Goal: Transaction & Acquisition: Purchase product/service

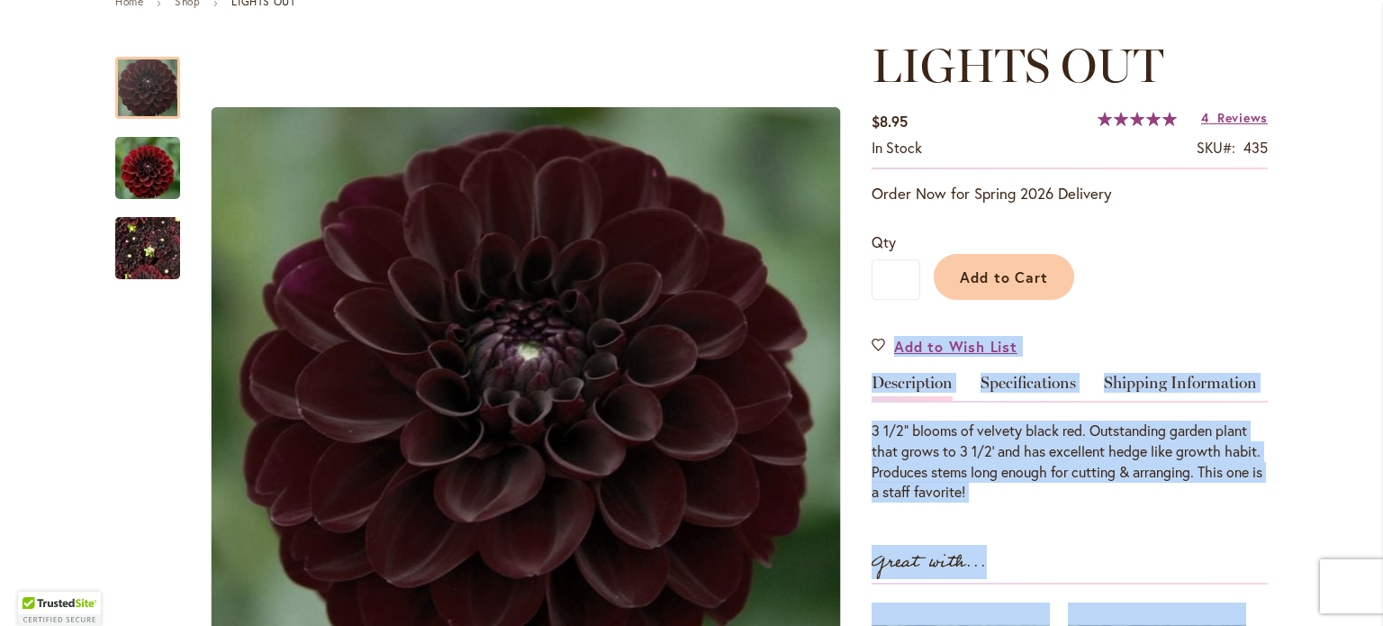
scroll to position [312, 0]
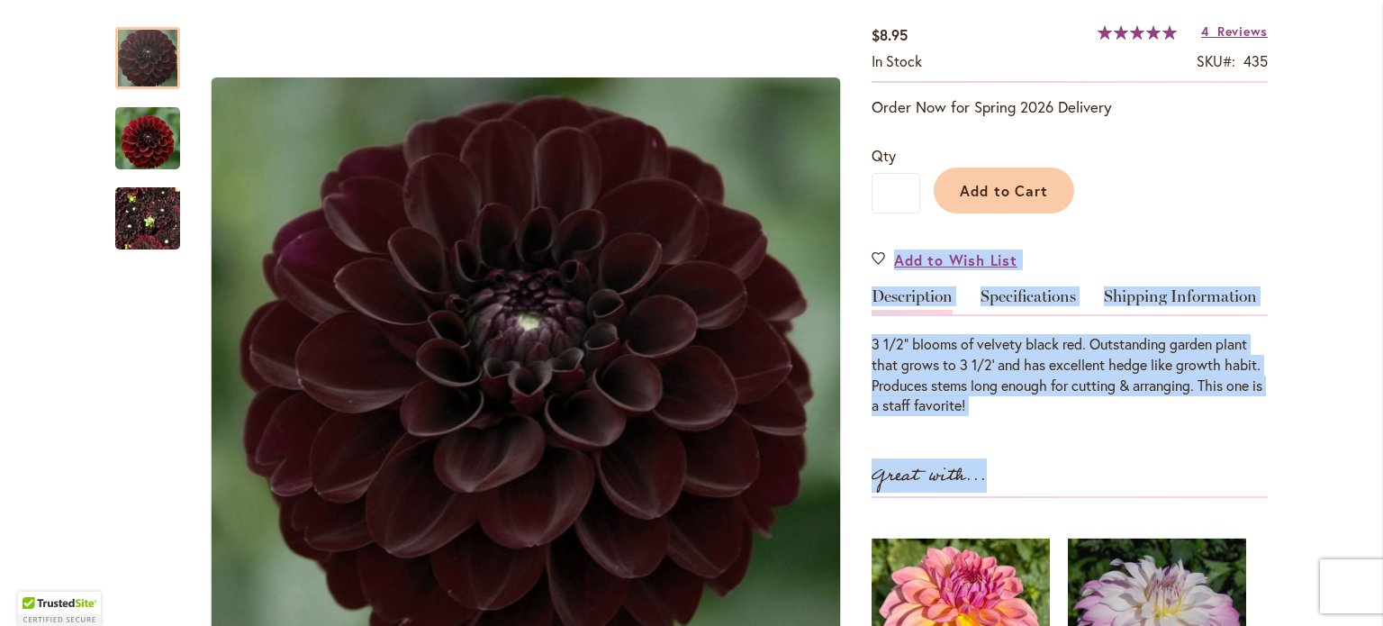
drag, startPoint x: 1316, startPoint y: 522, endPoint x: 1351, endPoint y: 487, distance: 49.7
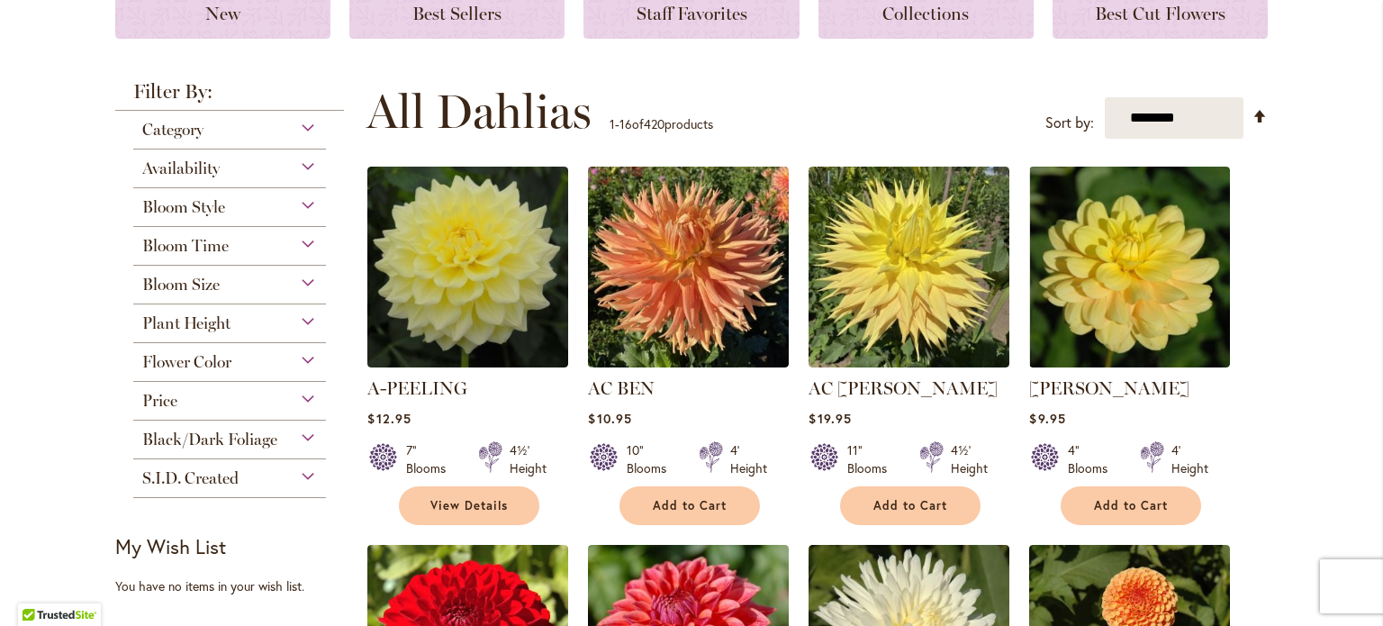
scroll to position [360, 0]
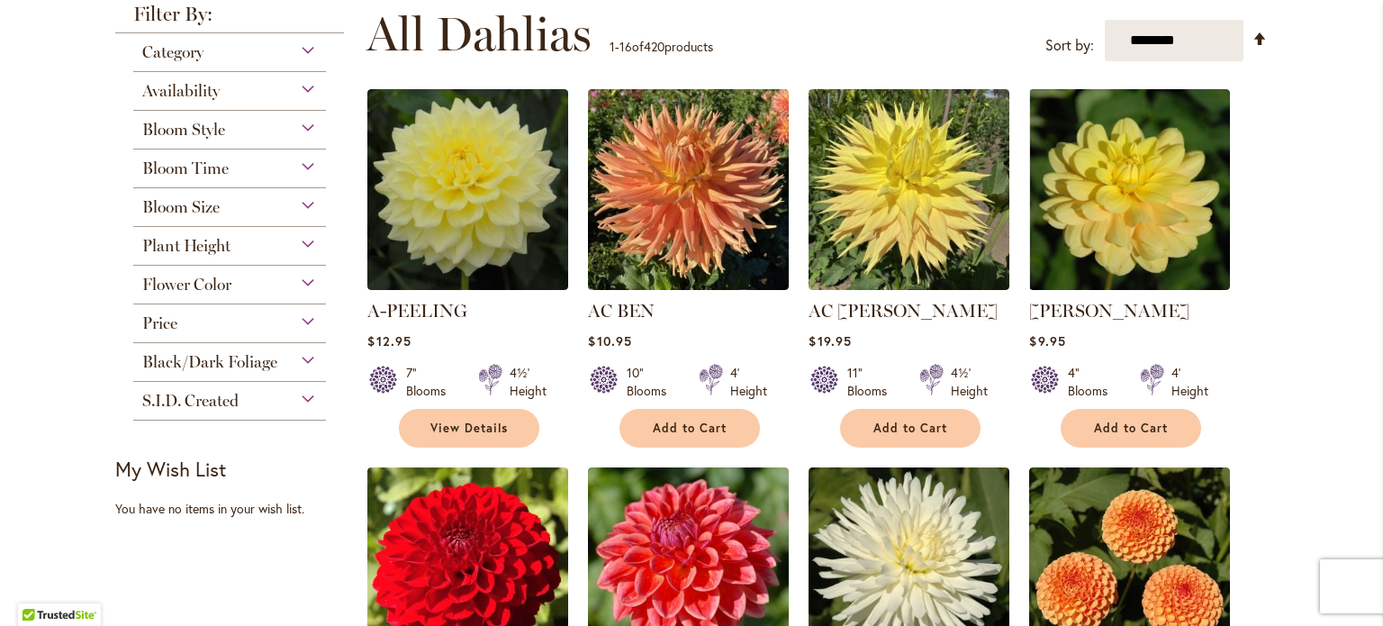
click at [300, 273] on div "Flower Color" at bounding box center [229, 280] width 193 height 29
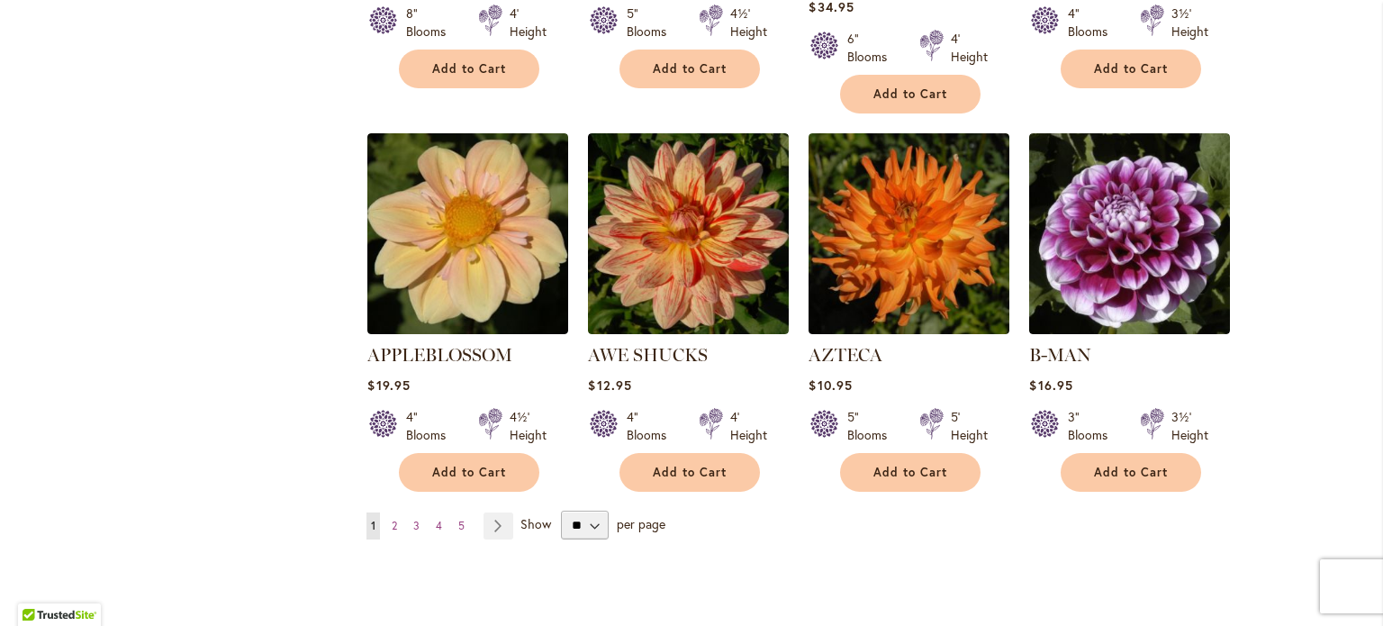
scroll to position [1477, 0]
click at [392, 518] on span "2" at bounding box center [394, 525] width 5 height 14
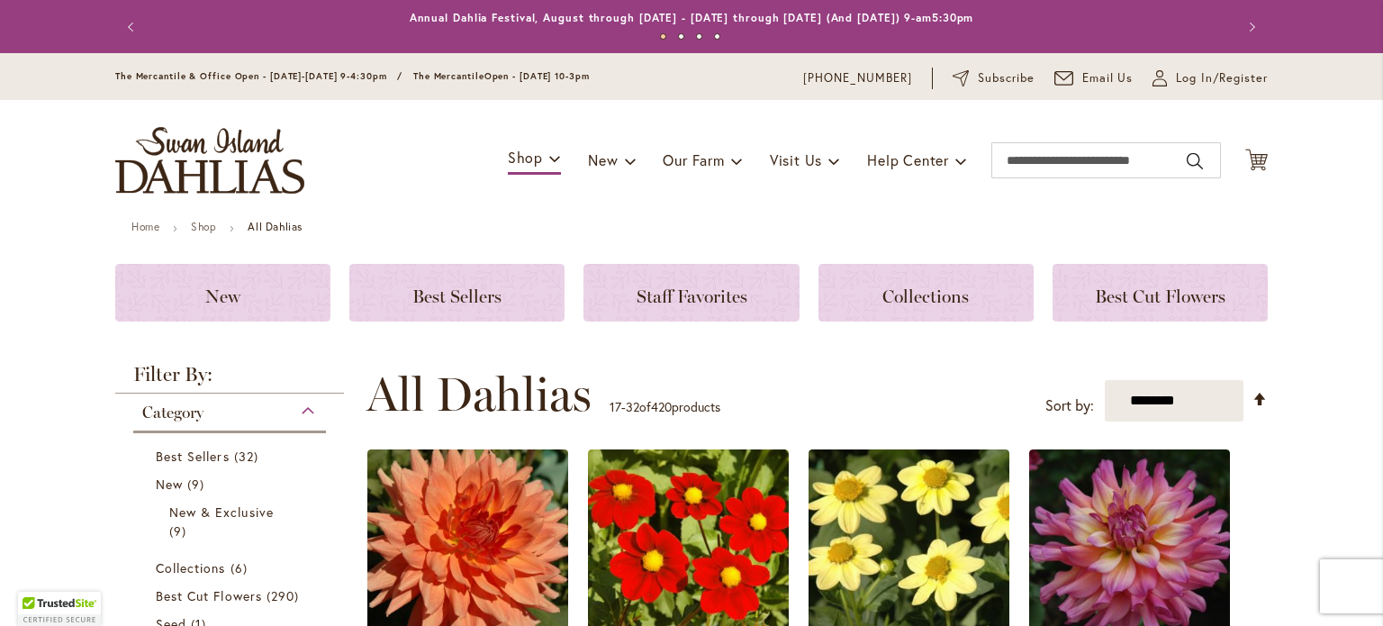
drag, startPoint x: 1289, startPoint y: 503, endPoint x: 1376, endPoint y: 619, distance: 144.1
click at [1376, 619] on body "Skip to Accessibility Information The store will not work correctly in the case…" at bounding box center [691, 313] width 1383 height 626
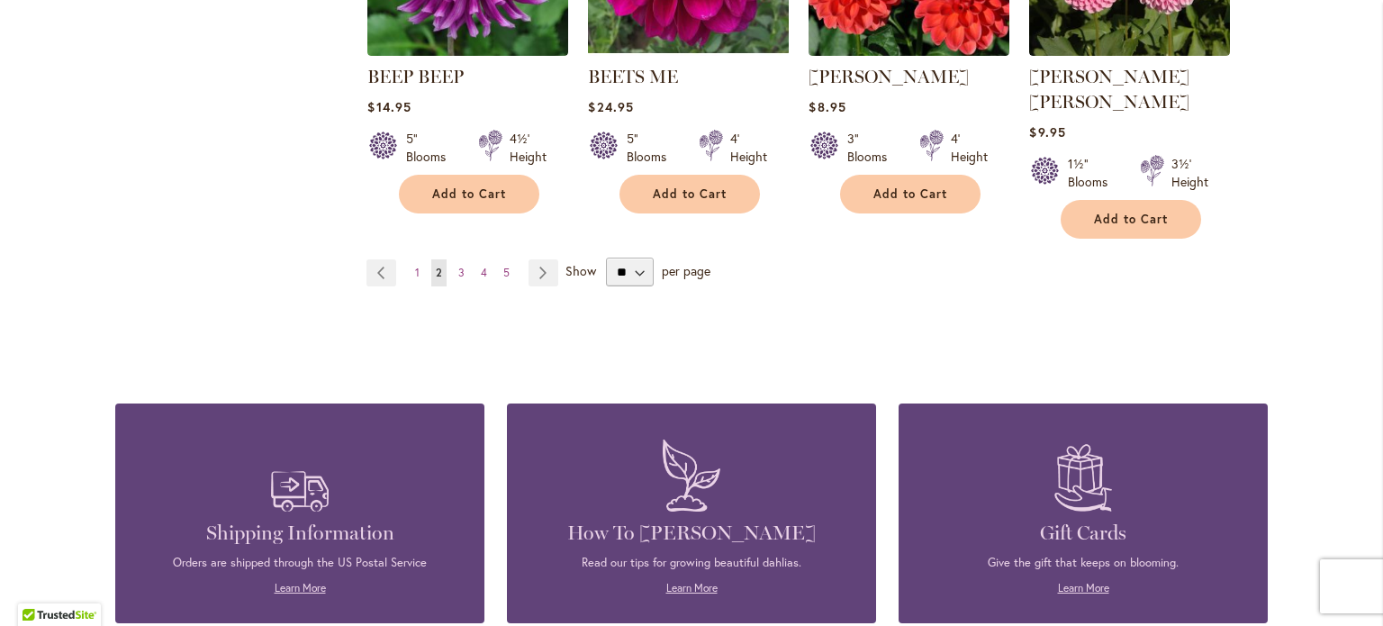
scroll to position [1704, 0]
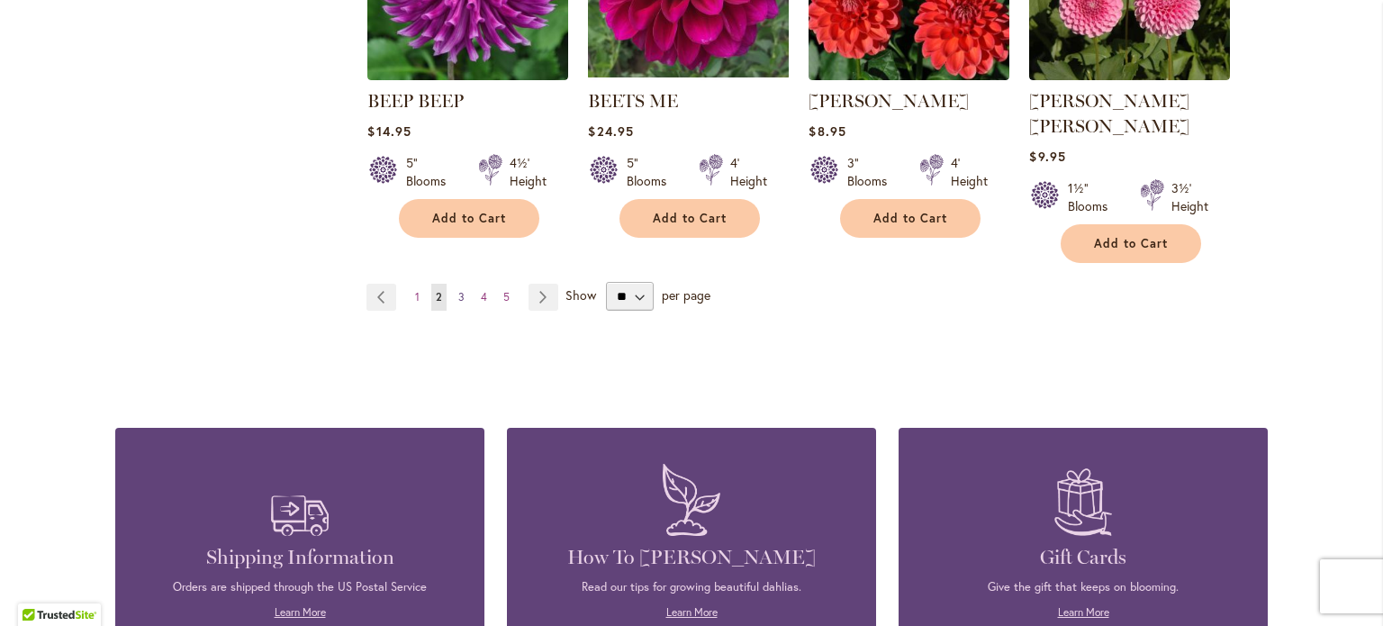
click at [458, 290] on span "3" at bounding box center [461, 297] width 6 height 14
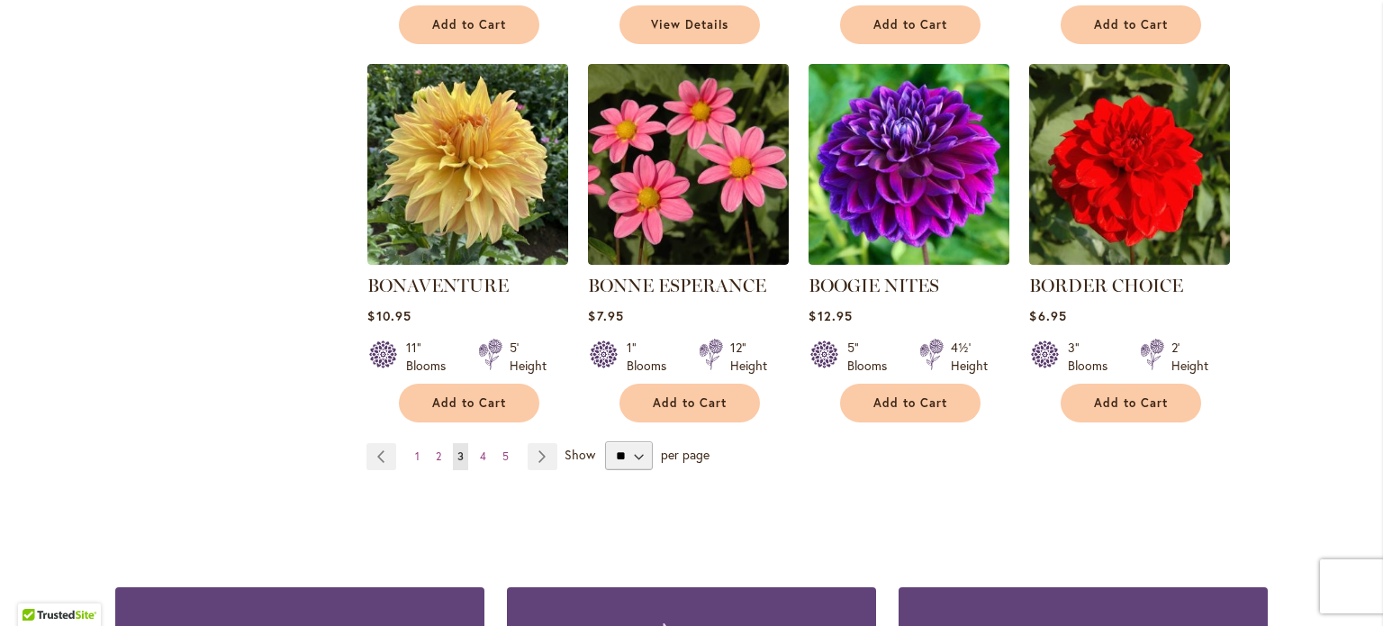
scroll to position [1549, 0]
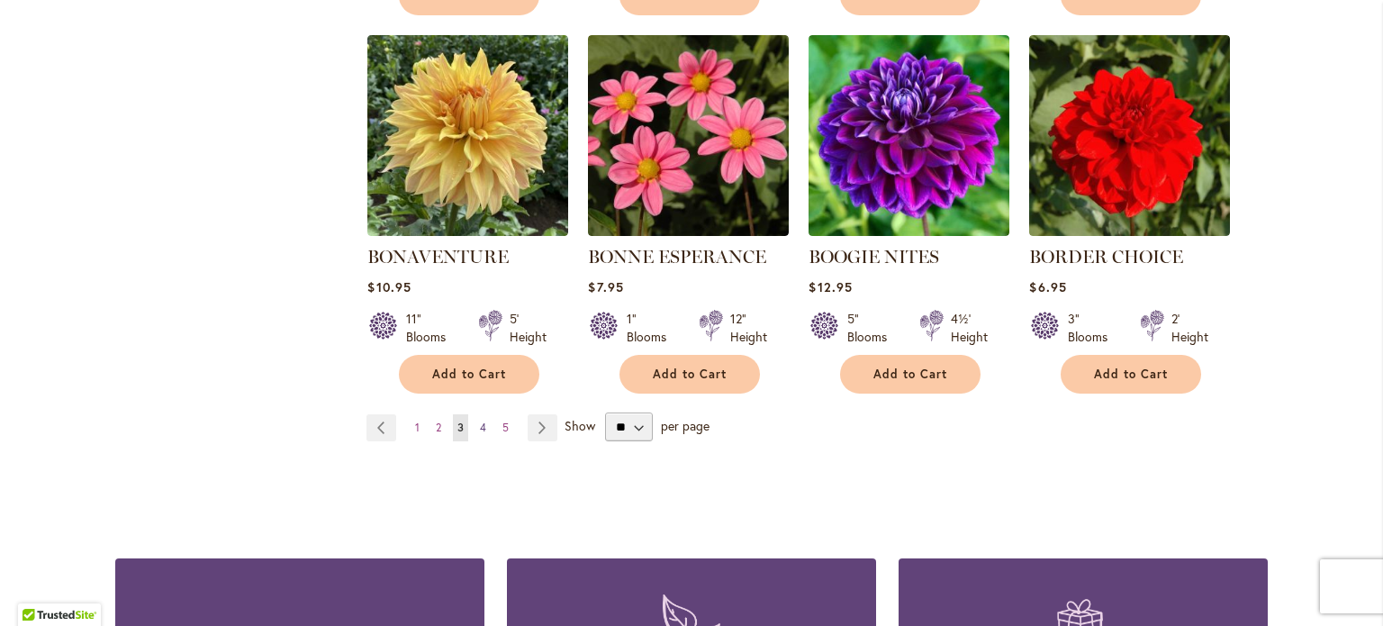
click at [480, 420] on span "4" at bounding box center [483, 427] width 6 height 14
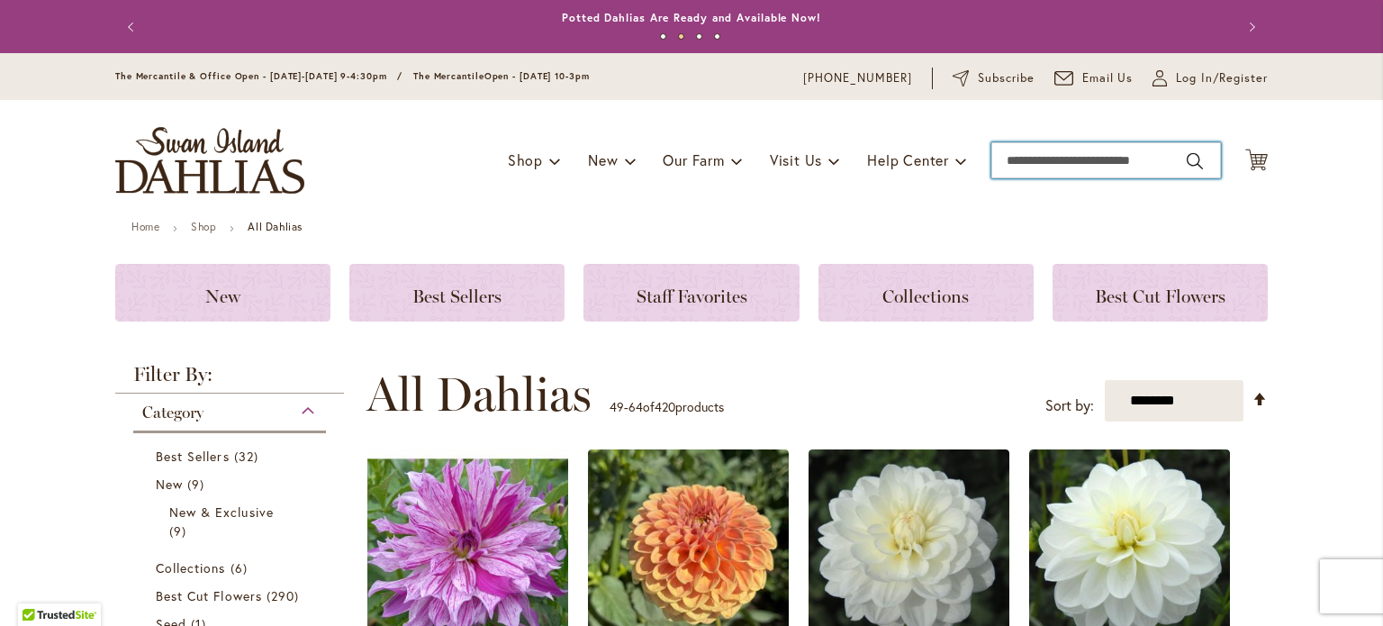
click at [1055, 158] on input "Search" at bounding box center [1106, 160] width 230 height 36
click at [1055, 158] on input "*" at bounding box center [1106, 160] width 230 height 36
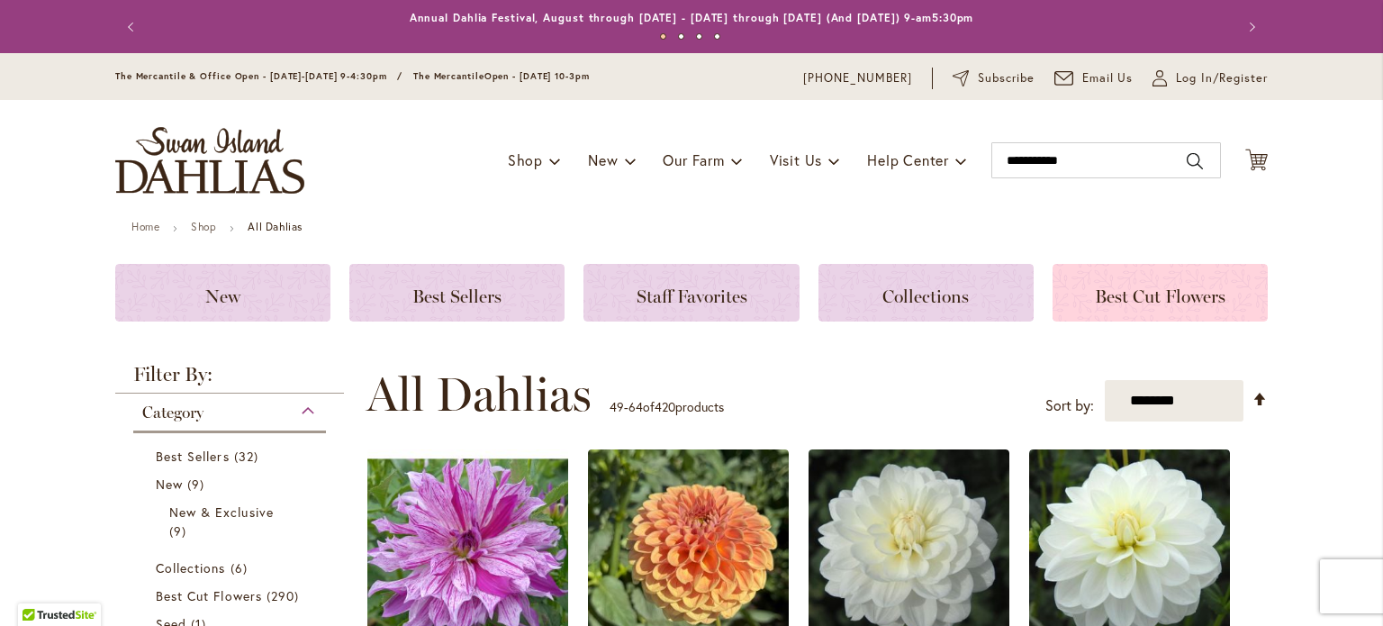
click at [1053, 269] on div "Best Cut Flowers" at bounding box center [1160, 293] width 215 height 58
type input "**********"
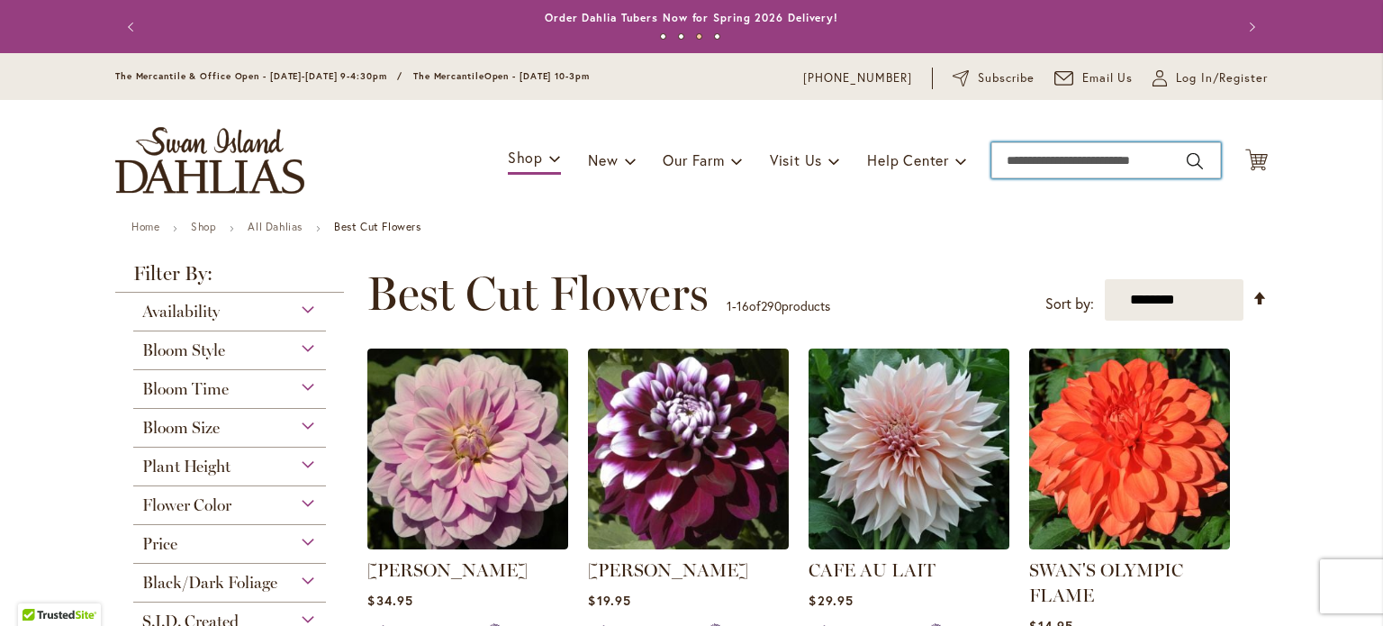
click at [1026, 157] on input "Search" at bounding box center [1106, 160] width 230 height 36
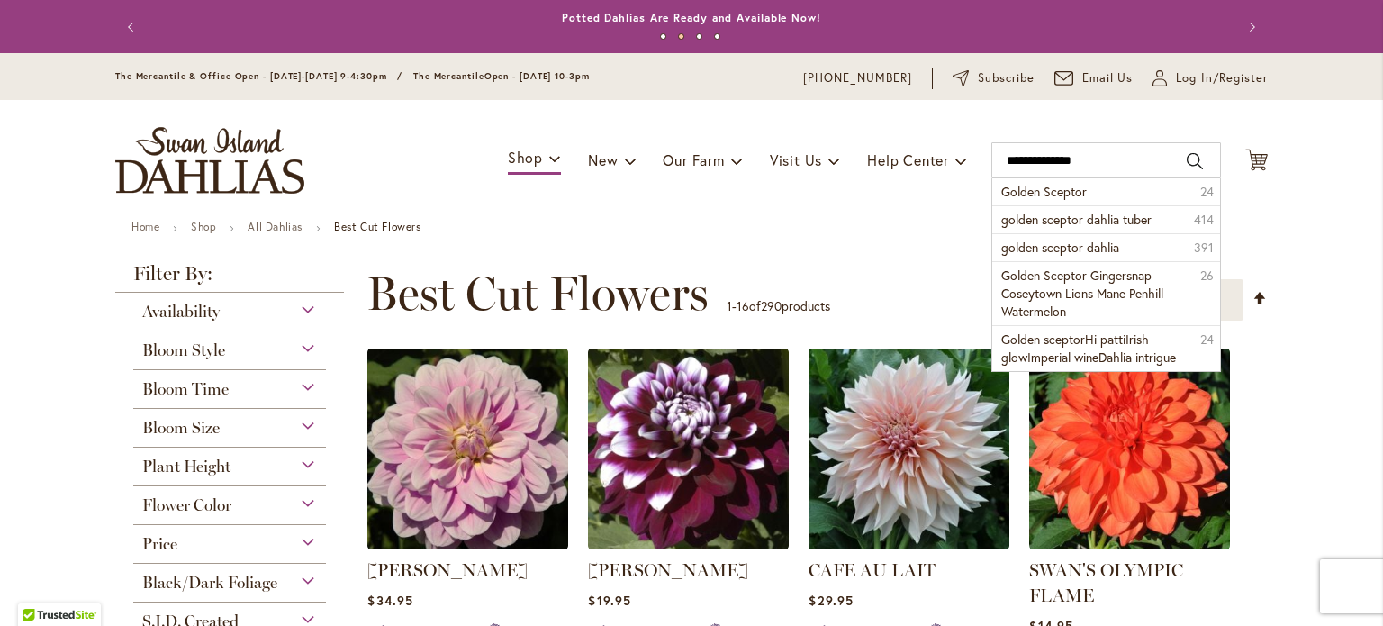
click at [1187, 154] on button "Search" at bounding box center [1195, 161] width 16 height 29
type input "**********"
